Goal: Information Seeking & Learning: Learn about a topic

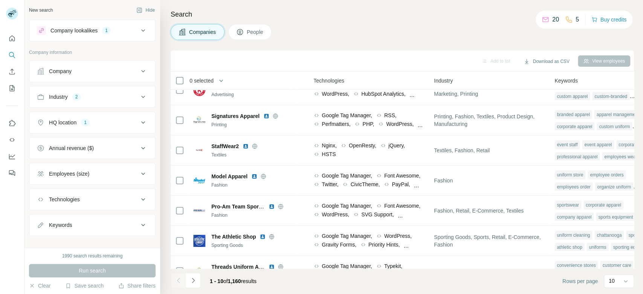
scroll to position [127, 404]
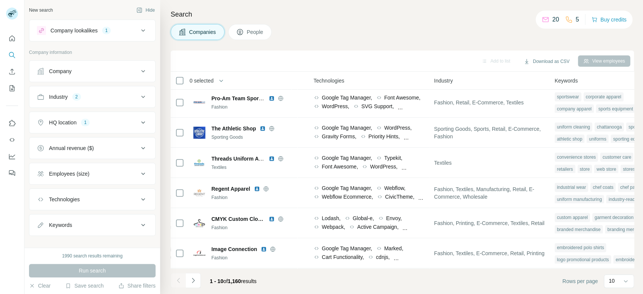
click at [139, 123] on icon at bounding box center [143, 122] width 9 height 9
click at [139, 122] on icon at bounding box center [143, 122] width 9 height 9
click at [139, 94] on icon at bounding box center [143, 96] width 9 height 9
click at [59, 134] on icon "button" at bounding box center [59, 132] width 6 height 6
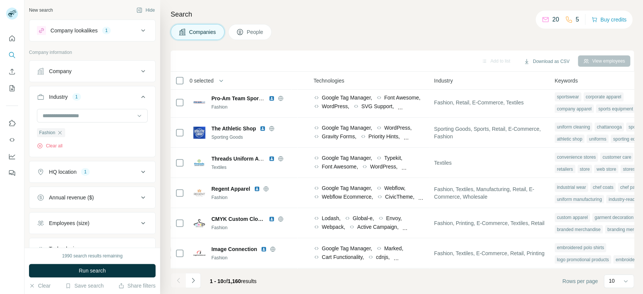
click at [59, 134] on icon "button" at bounding box center [60, 132] width 6 height 6
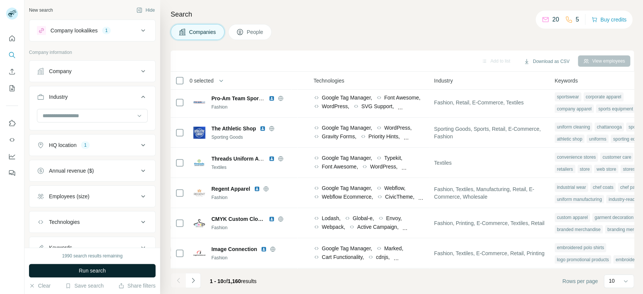
click at [126, 265] on button "Run search" at bounding box center [92, 270] width 126 height 14
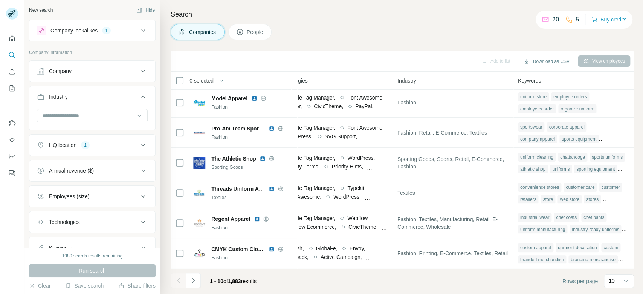
scroll to position [0, 448]
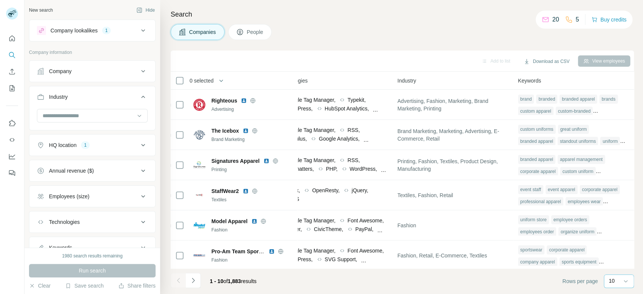
click at [610, 280] on p "10" at bounding box center [611, 281] width 6 height 8
click at [613, 222] on p "60" at bounding box center [613, 223] width 6 height 8
click at [76, 117] on input at bounding box center [88, 115] width 93 height 8
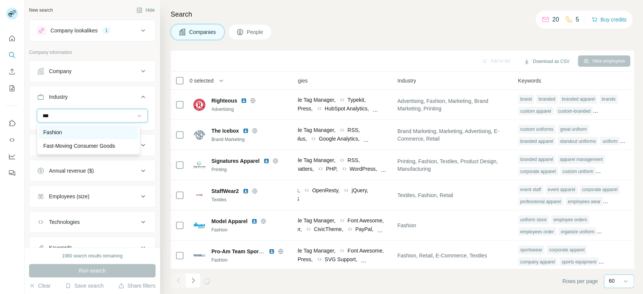
type input "***"
click at [67, 130] on div "Fashion" at bounding box center [88, 132] width 90 height 8
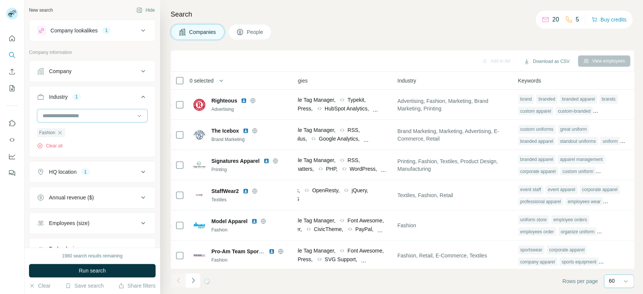
click at [68, 116] on input at bounding box center [88, 115] width 93 height 8
type input "*******"
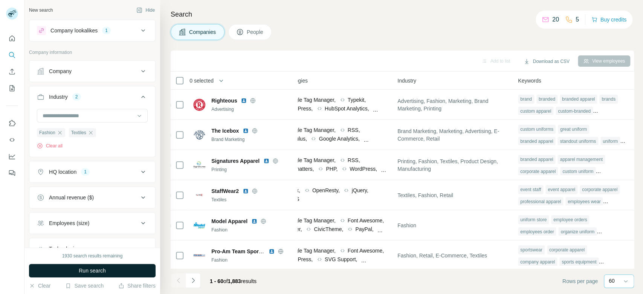
click at [135, 271] on button "Run search" at bounding box center [92, 270] width 126 height 14
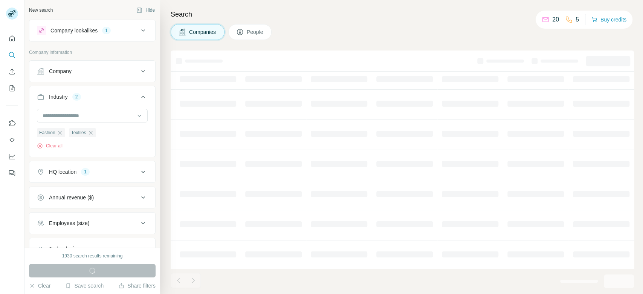
scroll to position [0, 258]
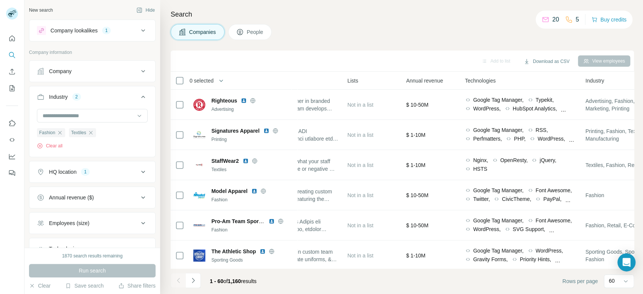
click at [114, 221] on div "Employees (size)" at bounding box center [88, 223] width 102 height 8
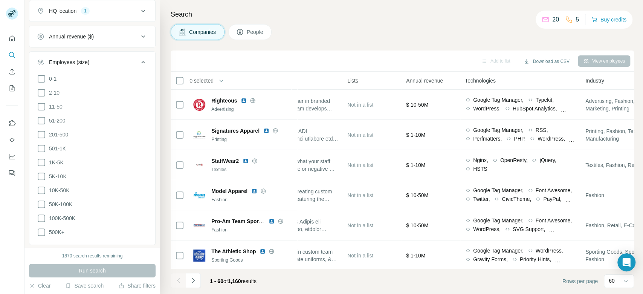
scroll to position [162, 0]
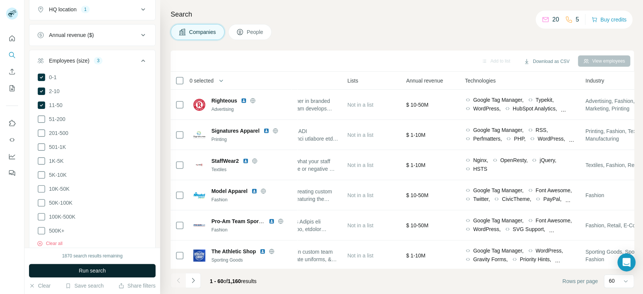
click at [123, 269] on button "Run search" at bounding box center [92, 270] width 126 height 14
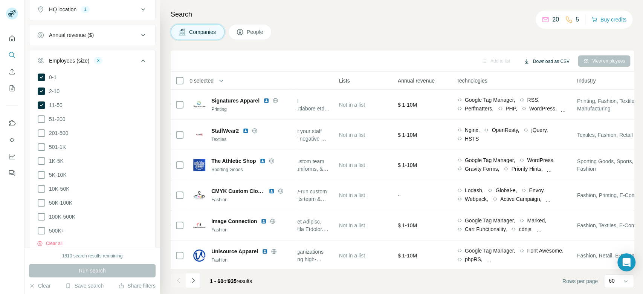
click at [559, 64] on button "Download as CSV" at bounding box center [546, 61] width 56 height 11
click at [566, 78] on div "Only current page (60)" at bounding box center [555, 77] width 70 height 14
click at [193, 285] on button "Navigate to next page" at bounding box center [193, 280] width 15 height 15
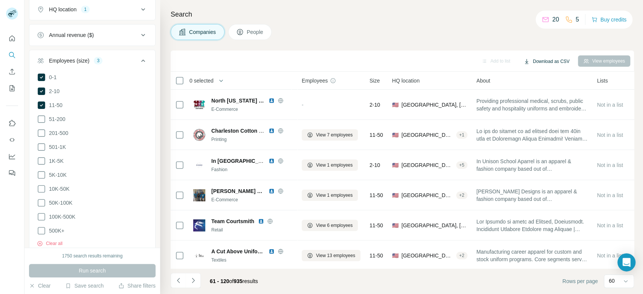
click at [527, 56] on button "Download as CSV" at bounding box center [546, 61] width 56 height 11
click at [436, 61] on div "Add to list Download as CSV View employees" at bounding box center [401, 60] width 455 height 13
click at [193, 282] on icon "Navigate to next page" at bounding box center [193, 280] width 8 height 8
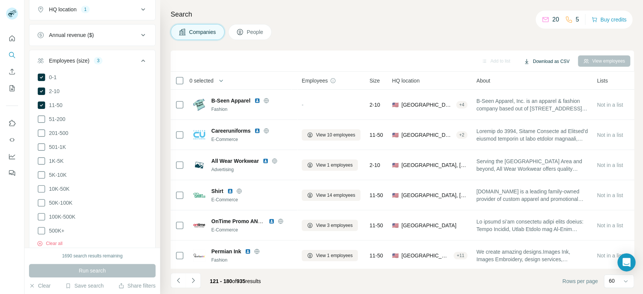
click at [548, 62] on button "Download as CSV" at bounding box center [546, 61] width 56 height 11
click at [192, 284] on button "Navigate to next page" at bounding box center [193, 280] width 15 height 15
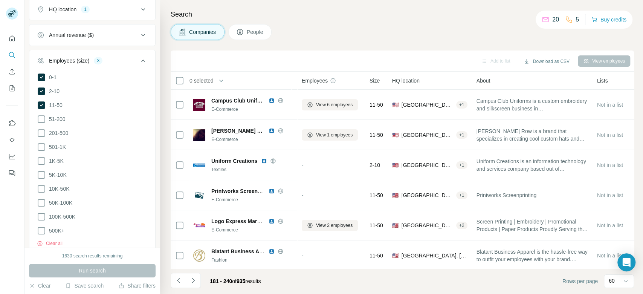
click at [192, 284] on button "Navigate to next page" at bounding box center [193, 280] width 15 height 15
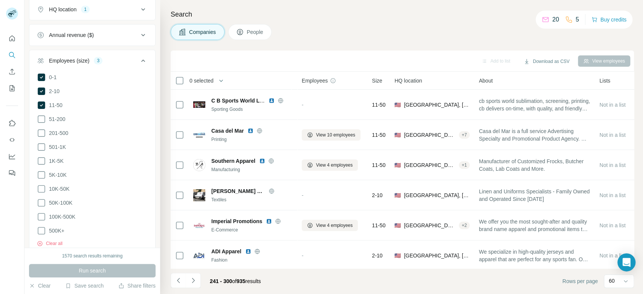
click at [192, 284] on button "Navigate to next page" at bounding box center [193, 280] width 15 height 15
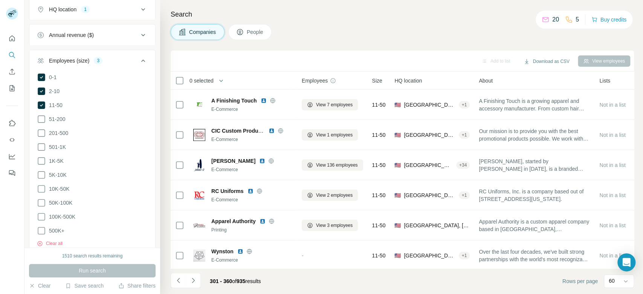
click at [192, 284] on button "Navigate to next page" at bounding box center [193, 280] width 15 height 15
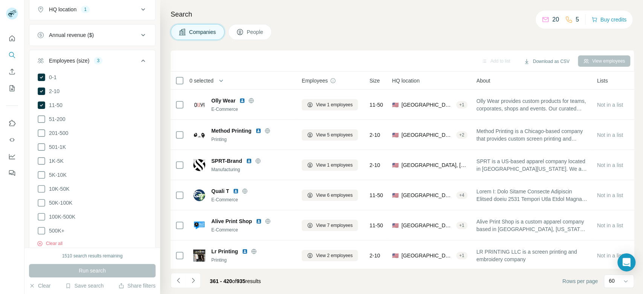
click at [192, 284] on button "Navigate to next page" at bounding box center [193, 280] width 15 height 15
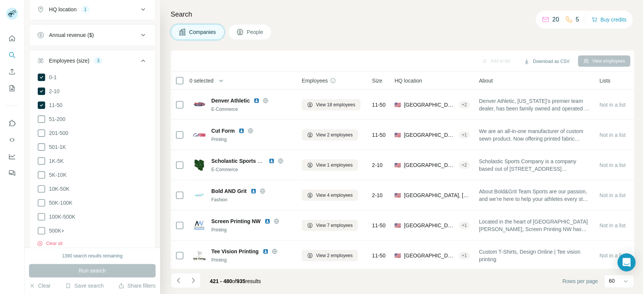
click at [192, 284] on button "Navigate to next page" at bounding box center [193, 280] width 15 height 15
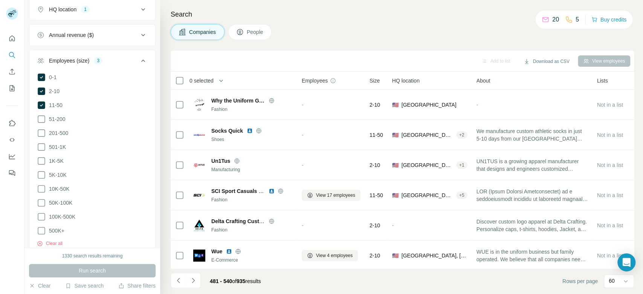
click at [192, 284] on button "Navigate to next page" at bounding box center [193, 280] width 15 height 15
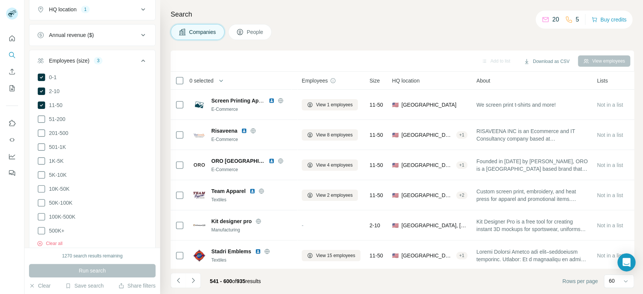
click at [192, 284] on button "Navigate to next page" at bounding box center [193, 280] width 15 height 15
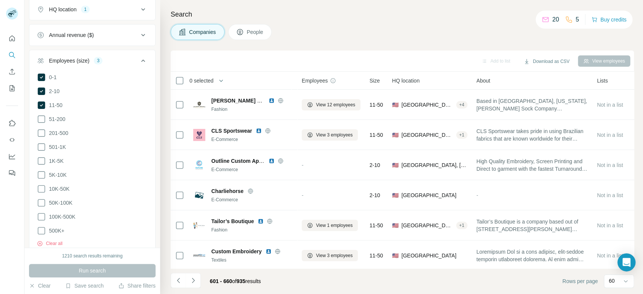
click at [192, 284] on button "Navigate to next page" at bounding box center [193, 280] width 15 height 15
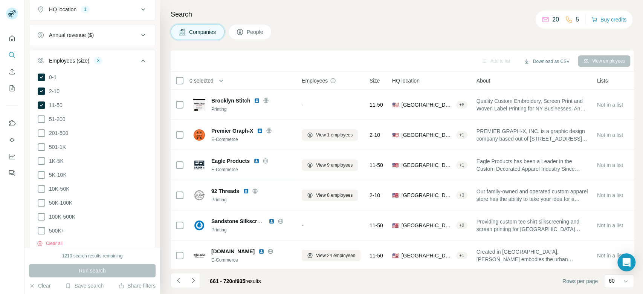
click at [192, 284] on button "Navigate to next page" at bounding box center [193, 280] width 15 height 15
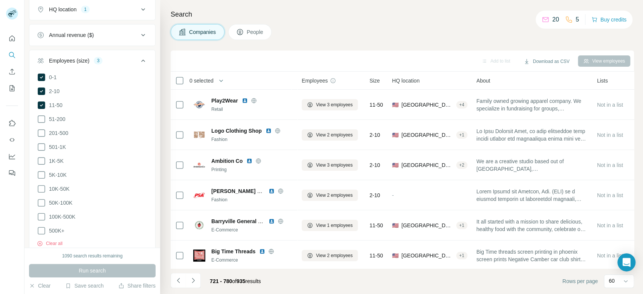
click at [192, 284] on button "Navigate to next page" at bounding box center [193, 280] width 15 height 15
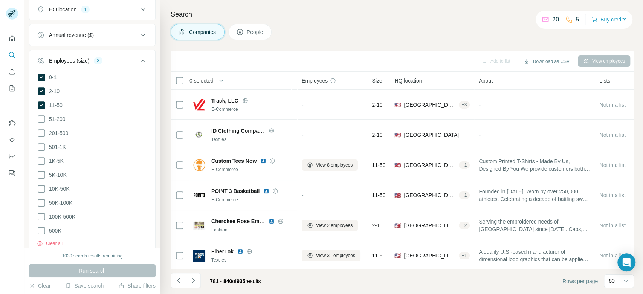
click at [192, 284] on button "Navigate to next page" at bounding box center [193, 280] width 15 height 15
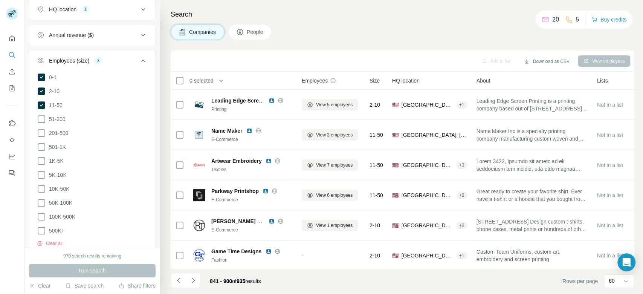
click at [192, 284] on button "Navigate to next page" at bounding box center [193, 280] width 15 height 15
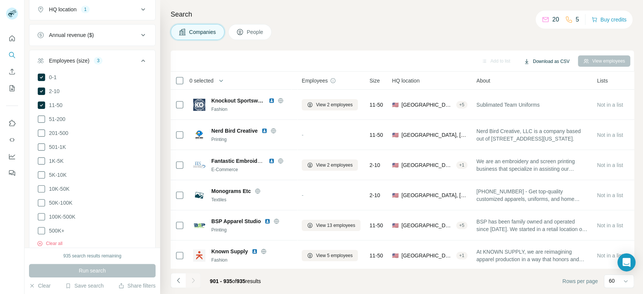
click at [530, 62] on button "Download as CSV" at bounding box center [546, 61] width 56 height 11
click at [544, 92] on div "All viewed companies (935)" at bounding box center [556, 91] width 73 height 14
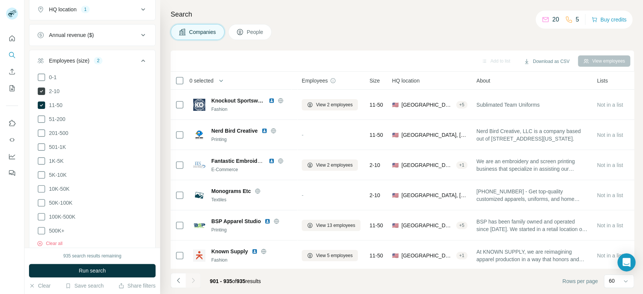
click at [42, 93] on icon at bounding box center [42, 91] width 8 height 8
click at [44, 104] on icon at bounding box center [42, 105] width 8 height 8
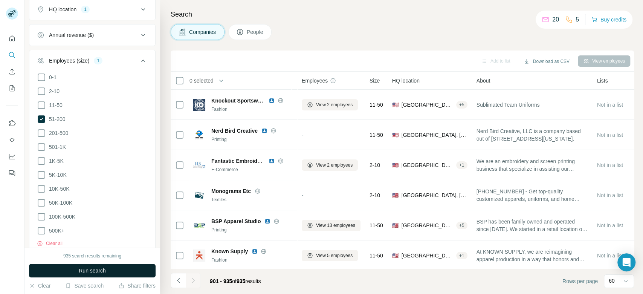
click at [131, 274] on button "Run search" at bounding box center [92, 270] width 126 height 14
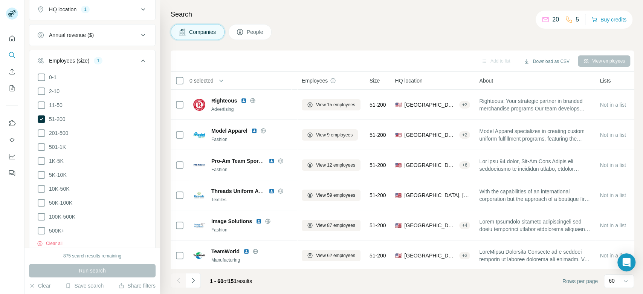
click at [139, 61] on icon at bounding box center [143, 60] width 9 height 9
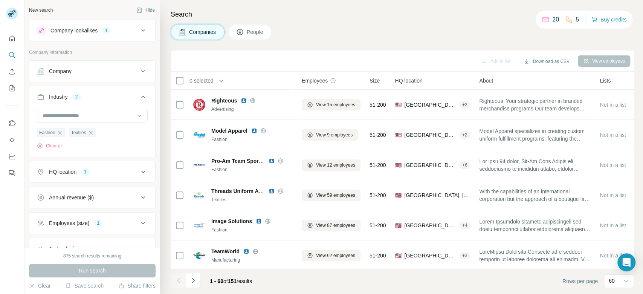
click at [139, 227] on icon at bounding box center [143, 222] width 9 height 9
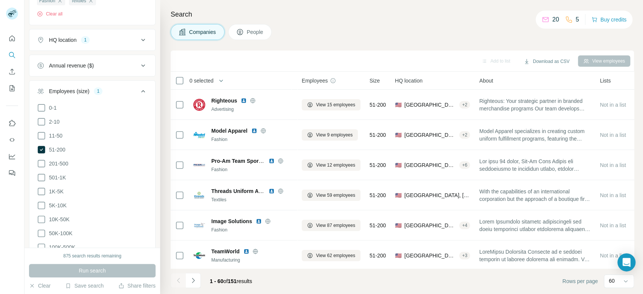
scroll to position [142, 0]
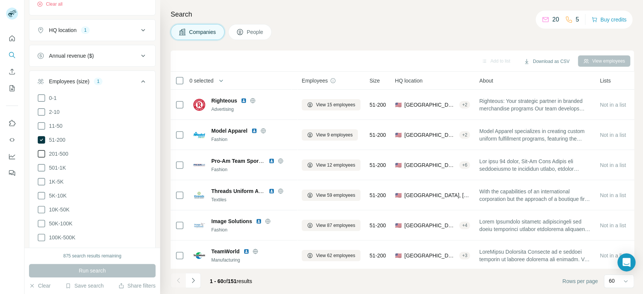
click at [63, 153] on span "201-500" at bounding box center [57, 154] width 22 height 8
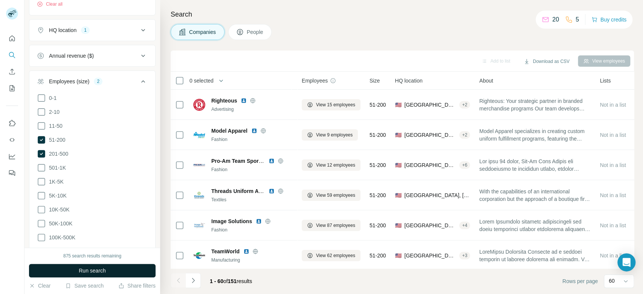
click at [137, 273] on button "Run search" at bounding box center [92, 270] width 126 height 14
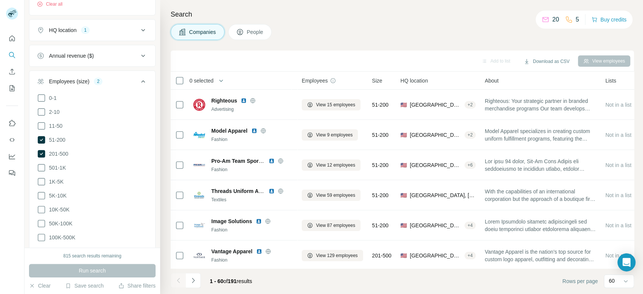
click at [139, 77] on icon at bounding box center [143, 81] width 9 height 9
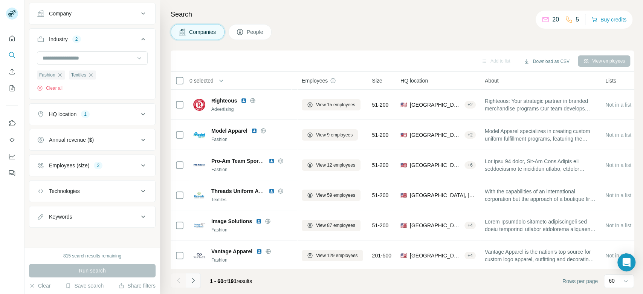
click at [190, 281] on icon "Navigate to next page" at bounding box center [193, 280] width 8 height 8
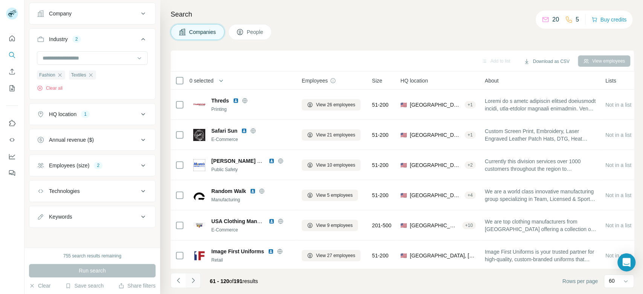
click at [195, 284] on button "Navigate to next page" at bounding box center [193, 280] width 15 height 15
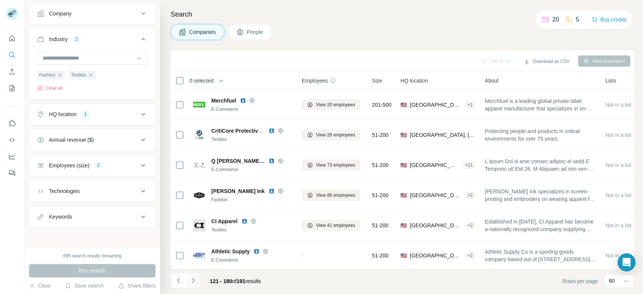
click at [195, 284] on button "Navigate to next page" at bounding box center [193, 280] width 15 height 15
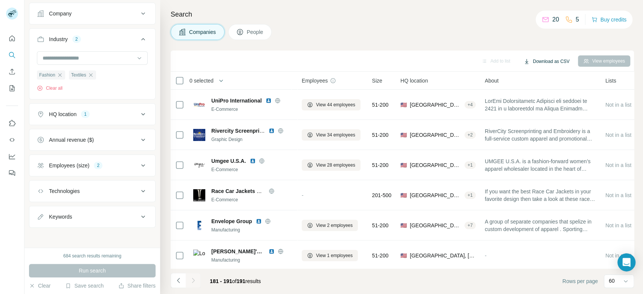
click at [538, 62] on button "Download as CSV" at bounding box center [546, 61] width 56 height 11
click at [568, 92] on div "All viewed companies (191)" at bounding box center [556, 91] width 73 height 14
click at [611, 20] on button "Buy credits" at bounding box center [608, 19] width 35 height 11
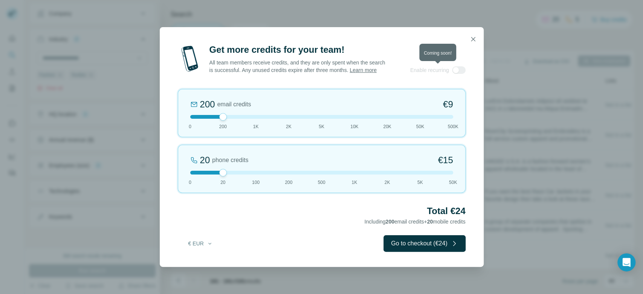
click at [459, 71] on div at bounding box center [459, 70] width 14 height 8
click at [474, 41] on icon "button" at bounding box center [473, 39] width 4 height 4
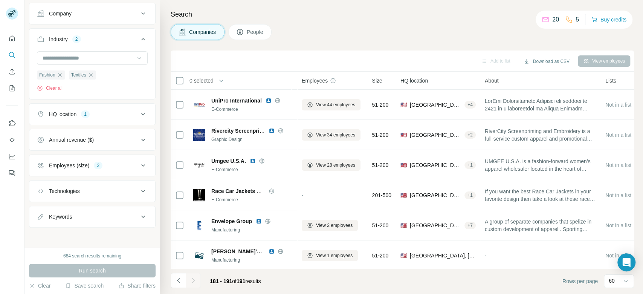
click at [139, 169] on icon at bounding box center [143, 165] width 9 height 9
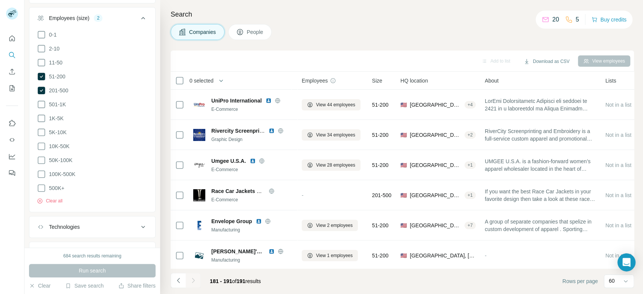
scroll to position [206, 0]
click at [57, 106] on span "501-1K" at bounding box center [56, 103] width 20 height 8
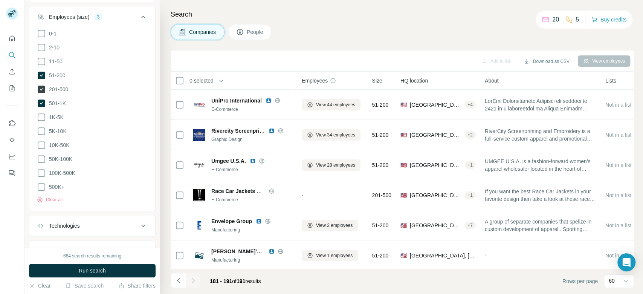
click at [61, 91] on span "201-500" at bounding box center [57, 89] width 22 height 8
click at [61, 76] on span "51-200" at bounding box center [56, 76] width 20 height 8
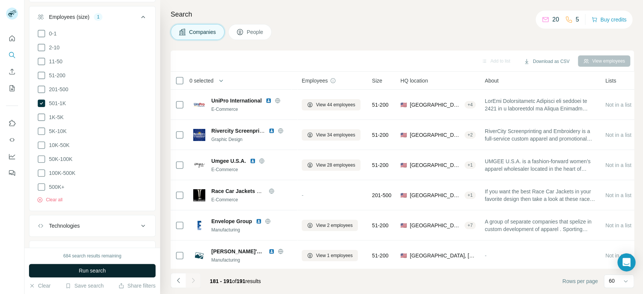
click at [102, 273] on span "Run search" at bounding box center [92, 271] width 27 height 8
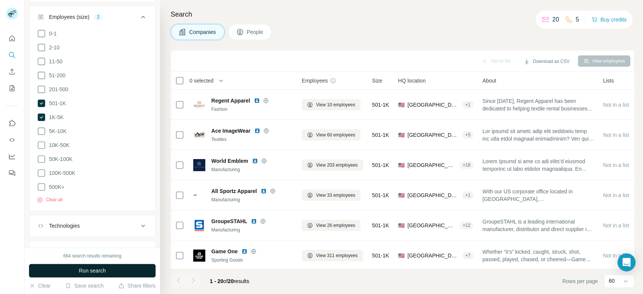
click at [127, 275] on button "Run search" at bounding box center [92, 270] width 126 height 14
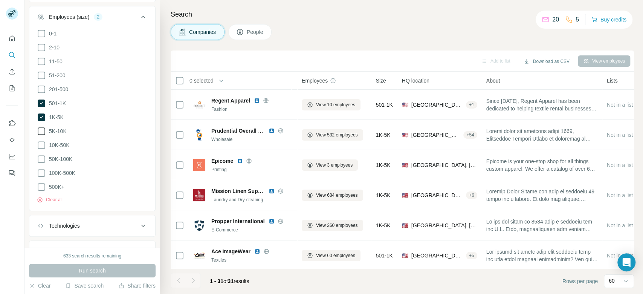
click at [57, 129] on span "5K-10K" at bounding box center [56, 131] width 21 height 8
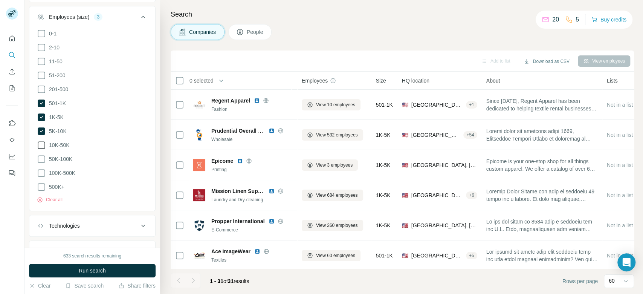
click at [57, 145] on span "10K-50K" at bounding box center [57, 145] width 23 height 8
click at [59, 161] on span "50K-100K" at bounding box center [59, 159] width 26 height 8
click at [122, 274] on button "Run search" at bounding box center [92, 270] width 126 height 14
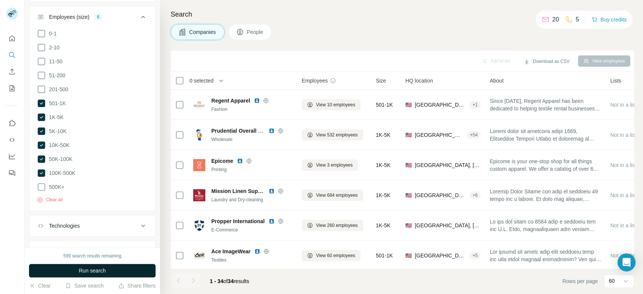
click at [108, 264] on button "Run search" at bounding box center [92, 270] width 126 height 14
click at [128, 273] on button "Run search" at bounding box center [92, 270] width 126 height 14
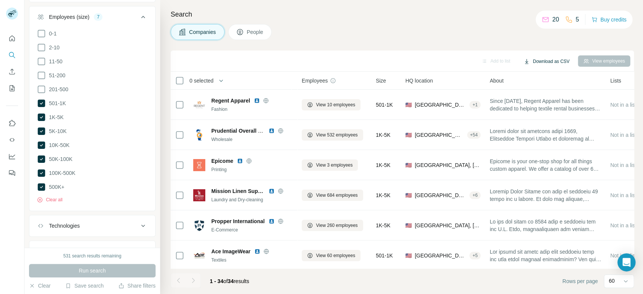
click at [542, 61] on button "Download as CSV" at bounding box center [546, 61] width 56 height 11
click at [547, 74] on div "Only current page (34)" at bounding box center [555, 77] width 70 height 14
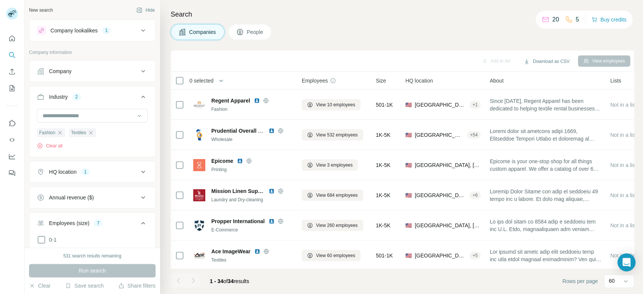
click at [139, 32] on icon at bounding box center [143, 30] width 9 height 9
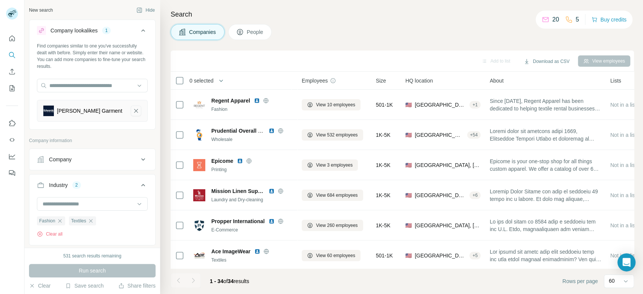
click at [132, 113] on icon "Edwards Garment-remove-button" at bounding box center [135, 111] width 7 height 8
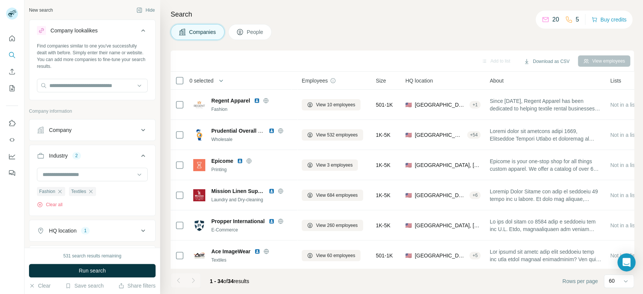
click at [141, 156] on icon at bounding box center [143, 155] width 4 height 2
click at [139, 127] on icon at bounding box center [143, 129] width 9 height 9
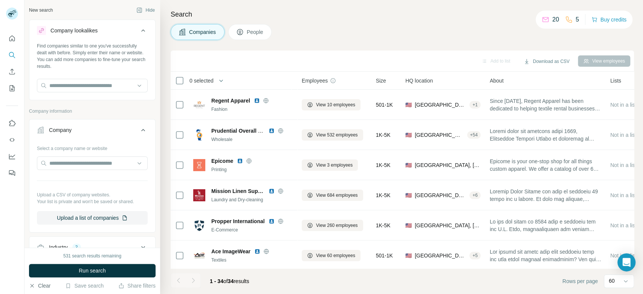
click at [38, 286] on button "Clear" at bounding box center [39, 286] width 21 height 8
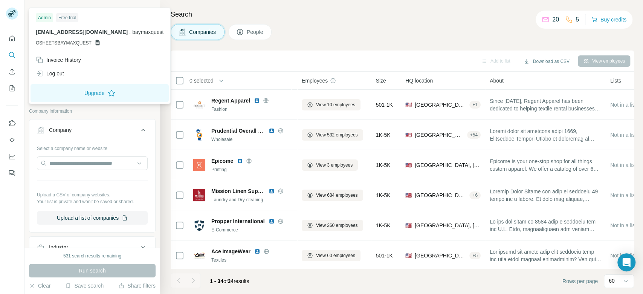
click at [65, 20] on div "Free trial" at bounding box center [67, 17] width 22 height 9
click at [55, 72] on div "Log out" at bounding box center [50, 74] width 28 height 8
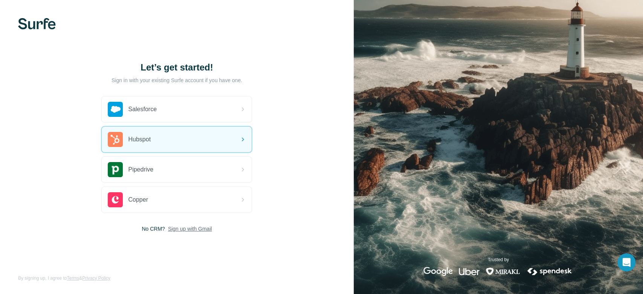
click at [192, 229] on span "Sign up with Gmail" at bounding box center [190, 229] width 44 height 8
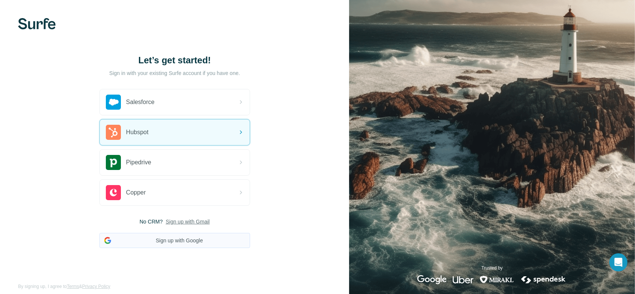
click at [213, 245] on button "Sign up with Google" at bounding box center [174, 240] width 151 height 15
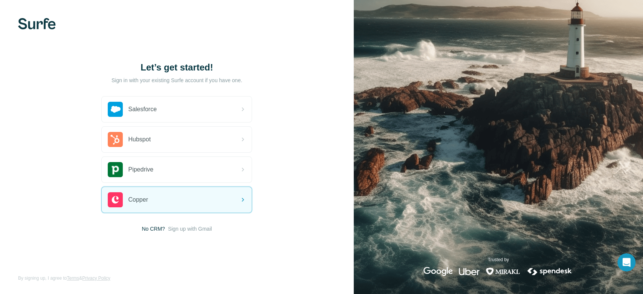
click at [204, 233] on div "Let’s get started! Sign in with your existing Surfe account if you have one. Sa…" at bounding box center [176, 147] width 353 height 294
click at [203, 231] on span "Sign up with Gmail" at bounding box center [190, 229] width 44 height 8
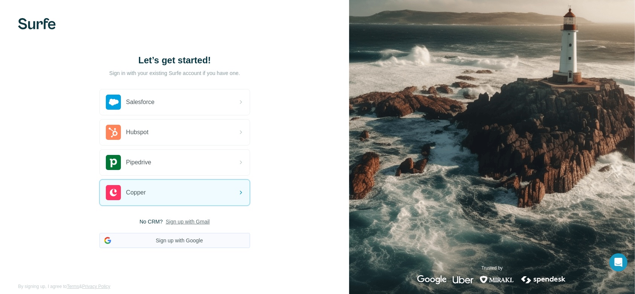
click at [214, 239] on button "Sign up with Google" at bounding box center [174, 240] width 151 height 15
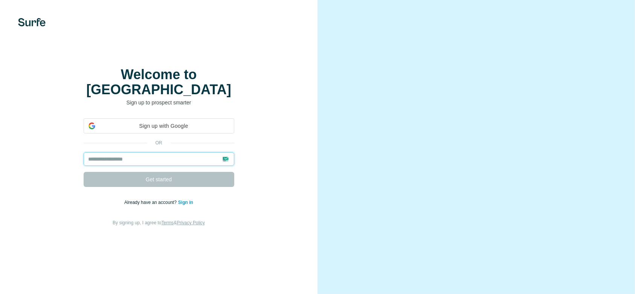
click at [199, 166] on input "email" at bounding box center [159, 159] width 151 height 14
paste input "**********"
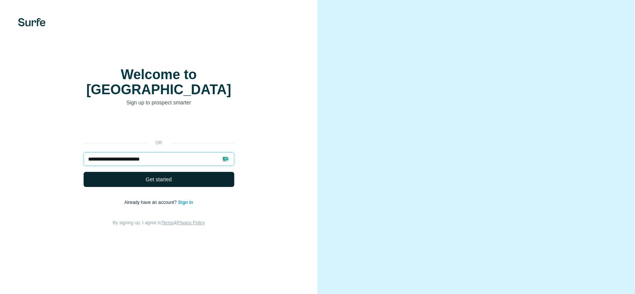
type input "**********"
click at [204, 187] on button "Get started" at bounding box center [159, 179] width 151 height 15
click at [183, 187] on button "Get started" at bounding box center [159, 179] width 151 height 15
click at [164, 166] on input "**********" at bounding box center [159, 159] width 151 height 14
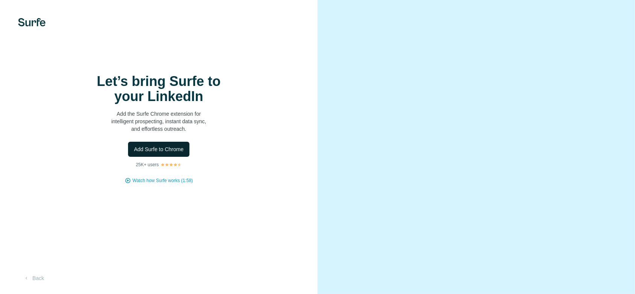
click at [164, 153] on span "Add Surfe to Chrome" at bounding box center [159, 149] width 50 height 8
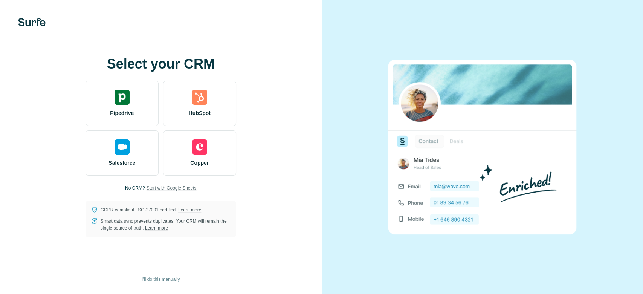
click at [154, 187] on span "Start with Google Sheets" at bounding box center [171, 187] width 50 height 7
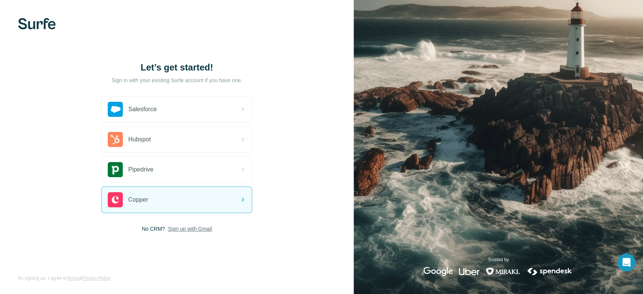
click at [198, 227] on span "Sign up with Gmail" at bounding box center [190, 229] width 44 height 8
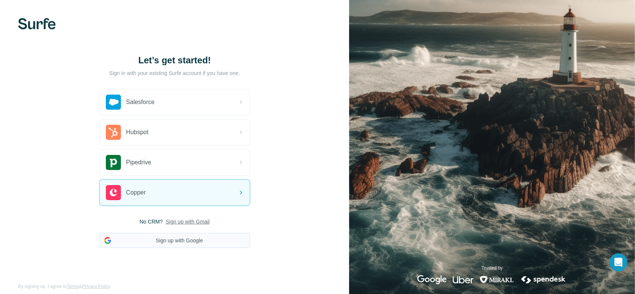
click at [199, 239] on button "Sign up with Google" at bounding box center [174, 240] width 151 height 15
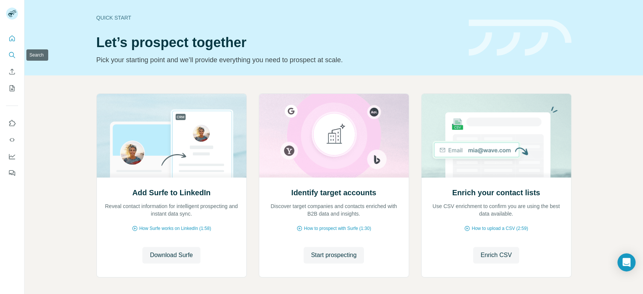
click at [12, 58] on icon "Search" at bounding box center [12, 55] width 8 height 8
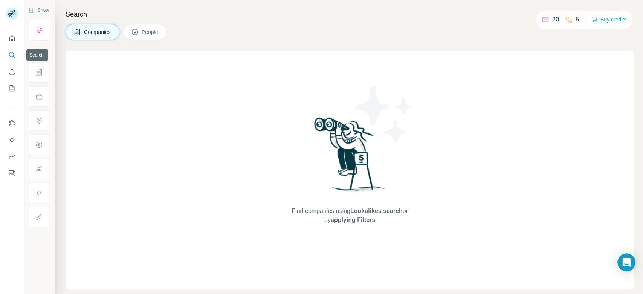
click at [8, 57] on button "Search" at bounding box center [12, 55] width 12 height 14
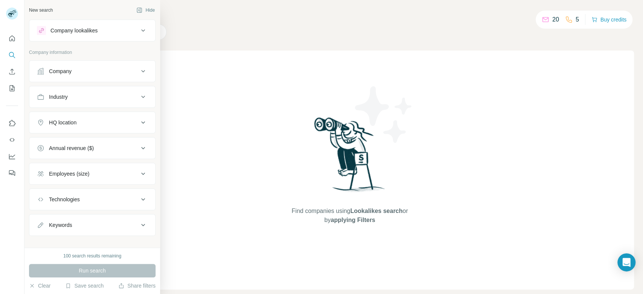
click at [85, 35] on button "Company lookalikes" at bounding box center [92, 30] width 126 height 18
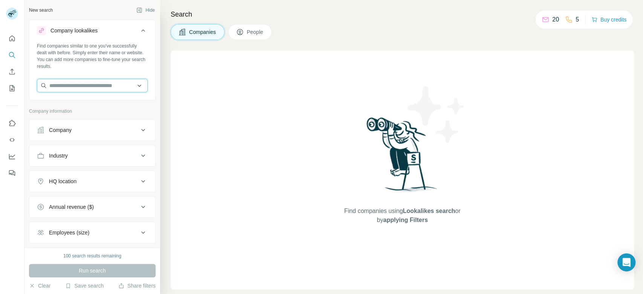
click at [89, 88] on input "text" at bounding box center [92, 86] width 111 height 14
click at [250, 30] on span "People" at bounding box center [255, 32] width 17 height 8
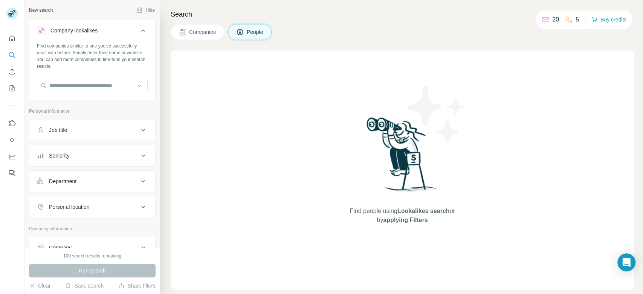
click at [96, 125] on button "Job title" at bounding box center [92, 130] width 126 height 18
click at [79, 149] on input "text" at bounding box center [85, 149] width 96 height 14
type input "**********"
click at [138, 151] on icon "button" at bounding box center [142, 149] width 8 height 8
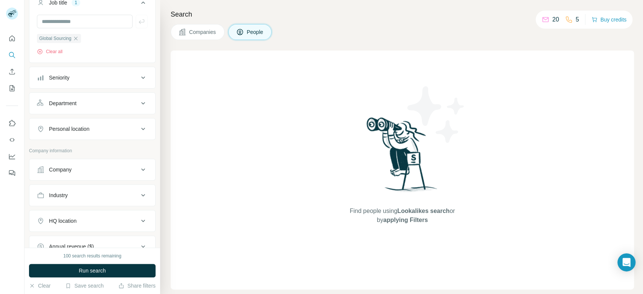
scroll to position [132, 0]
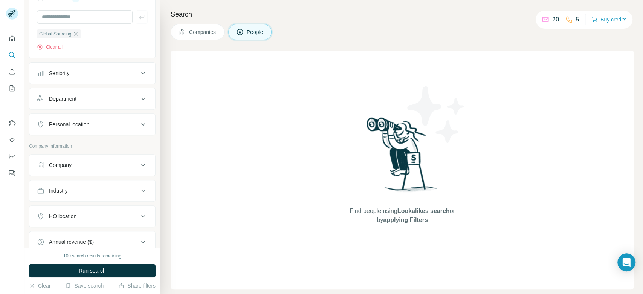
click at [126, 185] on button "Industry" at bounding box center [92, 190] width 126 height 18
click at [81, 206] on input at bounding box center [88, 209] width 93 height 8
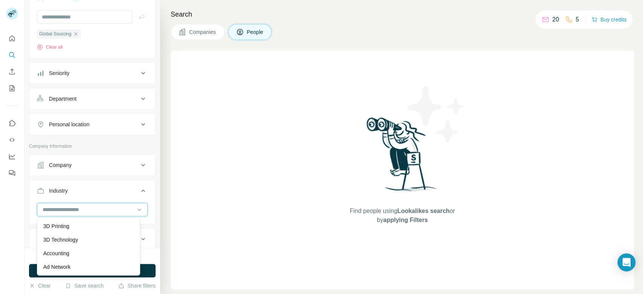
click at [76, 211] on input at bounding box center [88, 209] width 93 height 8
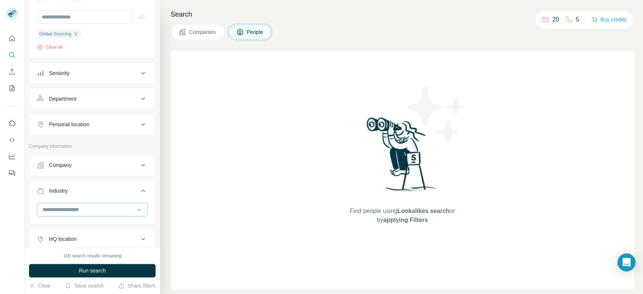
click at [76, 211] on input at bounding box center [88, 209] width 93 height 8
type input "*******"
click at [63, 224] on div "Fashion" at bounding box center [88, 226] width 90 height 8
click at [76, 213] on div at bounding box center [88, 209] width 93 height 13
type input "*******"
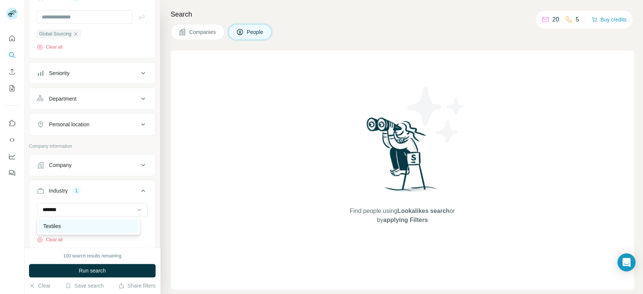
click at [66, 223] on div "Textiles" at bounding box center [88, 226] width 90 height 8
click at [82, 209] on input at bounding box center [88, 209] width 93 height 8
type input "******"
click at [63, 223] on div "Retail" at bounding box center [88, 226] width 90 height 8
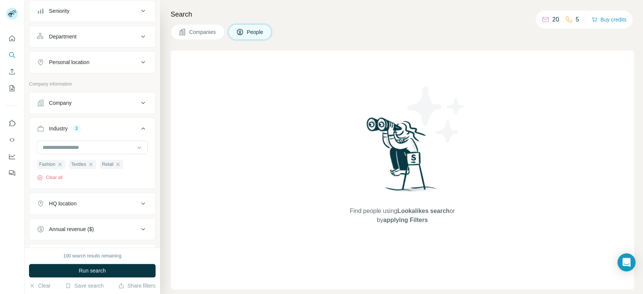
scroll to position [195, 0]
click at [133, 208] on button "HQ location" at bounding box center [92, 202] width 126 height 18
click at [102, 222] on input "text" at bounding box center [92, 222] width 111 height 14
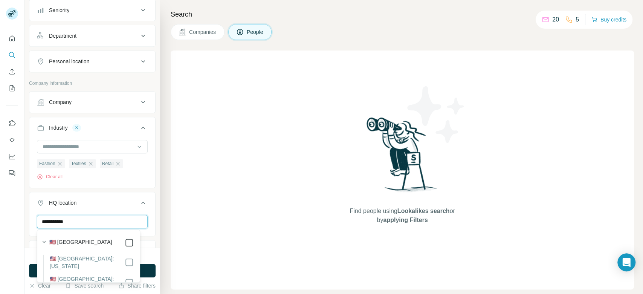
type input "**********"
click at [150, 271] on button "Run search" at bounding box center [92, 270] width 126 height 14
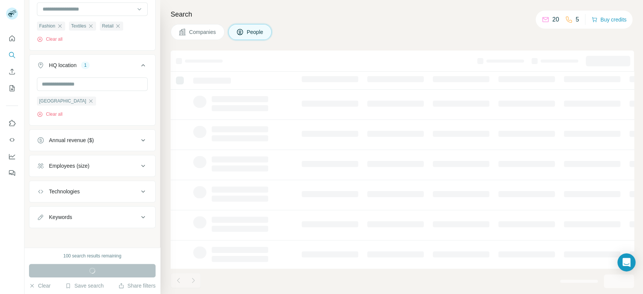
scroll to position [332, 0]
click at [139, 212] on icon at bounding box center [143, 216] width 9 height 9
click at [81, 237] on input "text" at bounding box center [85, 235] width 96 height 14
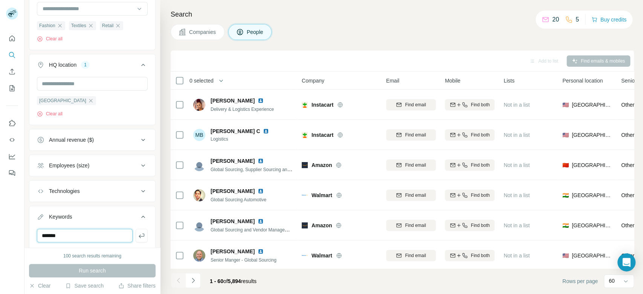
click at [84, 239] on input "*******" at bounding box center [85, 235] width 96 height 14
type input "*******"
click at [139, 236] on icon "button" at bounding box center [142, 235] width 6 height 5
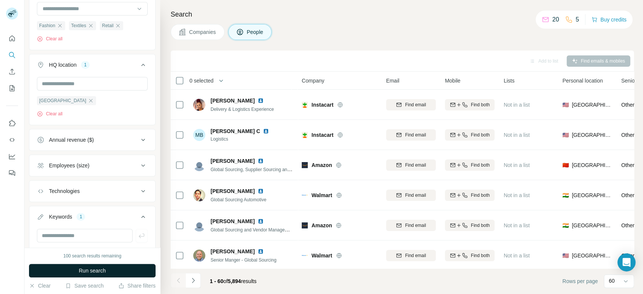
click at [136, 273] on button "Run search" at bounding box center [92, 270] width 126 height 14
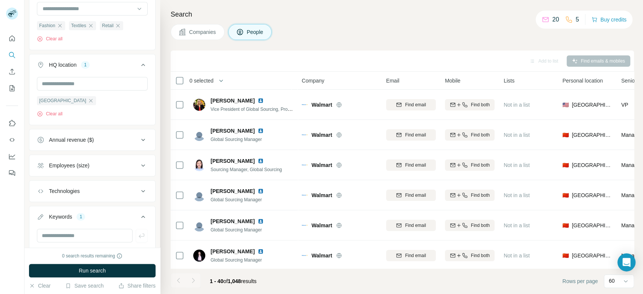
click at [114, 172] on button "Employees (size)" at bounding box center [92, 165] width 126 height 18
click at [54, 194] on span "2-10" at bounding box center [53, 196] width 14 height 8
click at [55, 209] on span "11-50" at bounding box center [54, 210] width 17 height 8
click at [59, 221] on span "51-200" at bounding box center [56, 224] width 20 height 8
click at [61, 236] on span "201-500" at bounding box center [57, 238] width 22 height 8
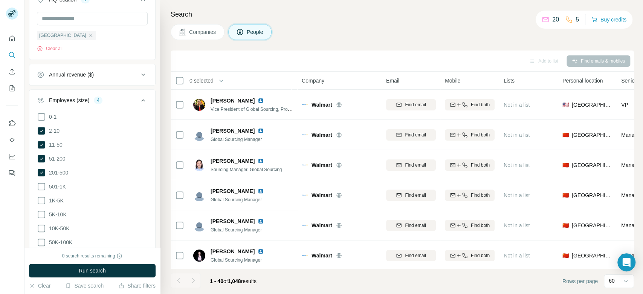
scroll to position [434, 0]
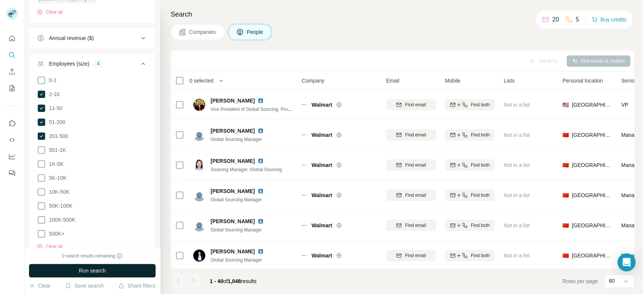
click at [111, 267] on button "Run search" at bounding box center [92, 270] width 126 height 14
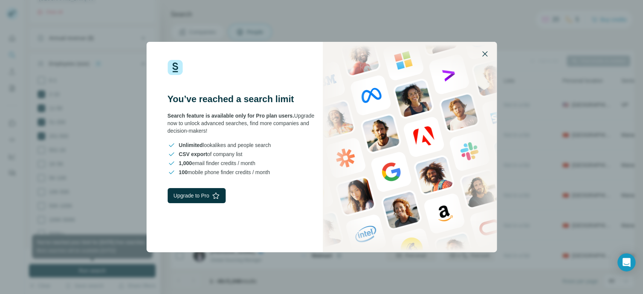
click at [487, 53] on icon "button" at bounding box center [484, 53] width 9 height 9
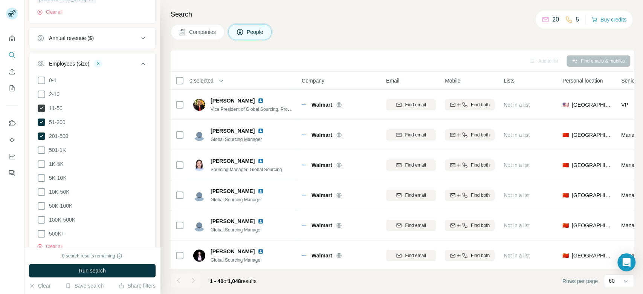
click at [45, 108] on icon at bounding box center [42, 108] width 8 height 8
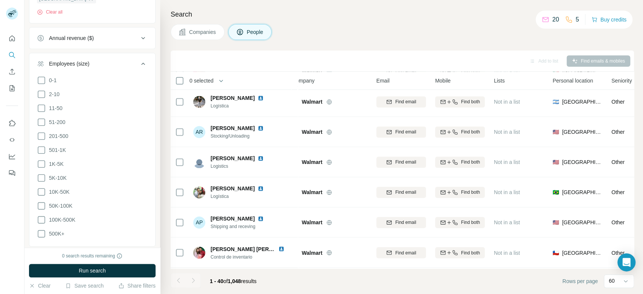
scroll to position [786, 0]
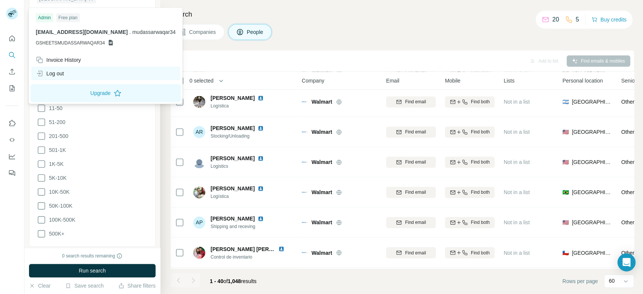
click at [55, 72] on div "Log out" at bounding box center [50, 74] width 28 height 8
